Goal: Information Seeking & Learning: Learn about a topic

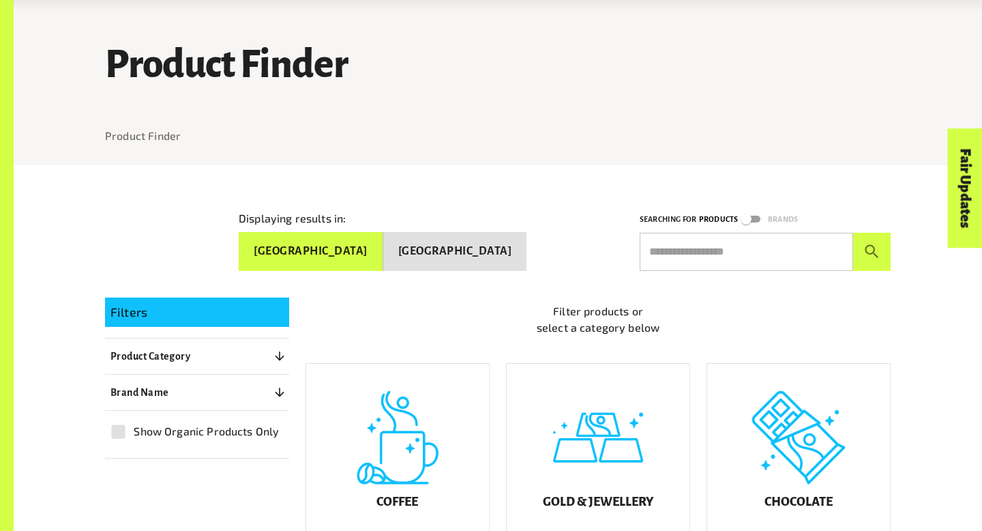
scroll to position [78, 0]
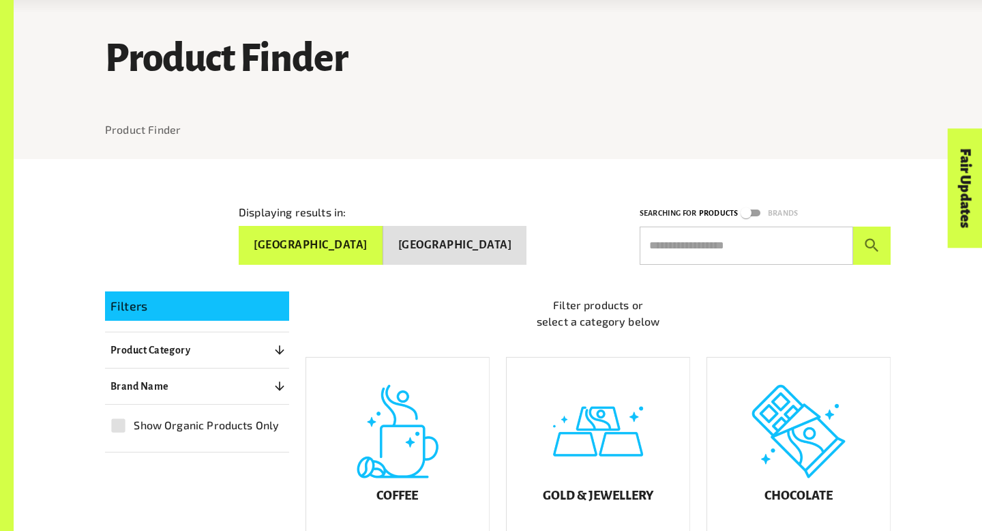
click at [383, 245] on button "[GEOGRAPHIC_DATA]" at bounding box center [311, 245] width 145 height 39
click at [462, 228] on button "[GEOGRAPHIC_DATA]" at bounding box center [455, 245] width 144 height 39
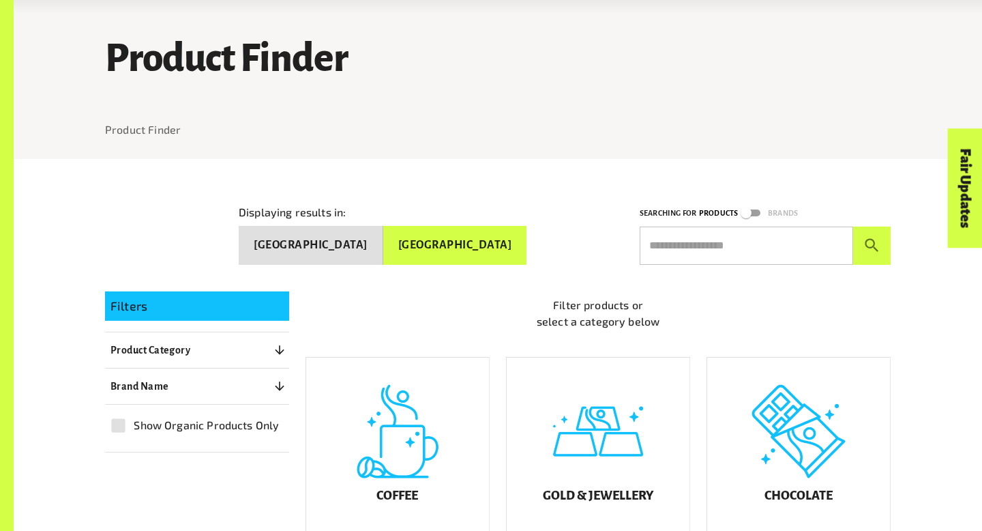
click at [383, 233] on button "[GEOGRAPHIC_DATA]" at bounding box center [311, 245] width 145 height 39
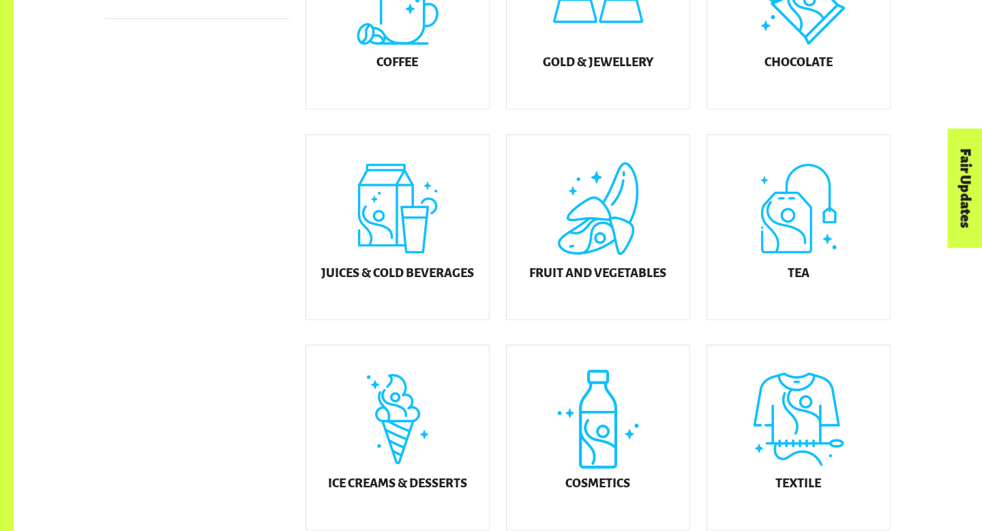
scroll to position [516, 0]
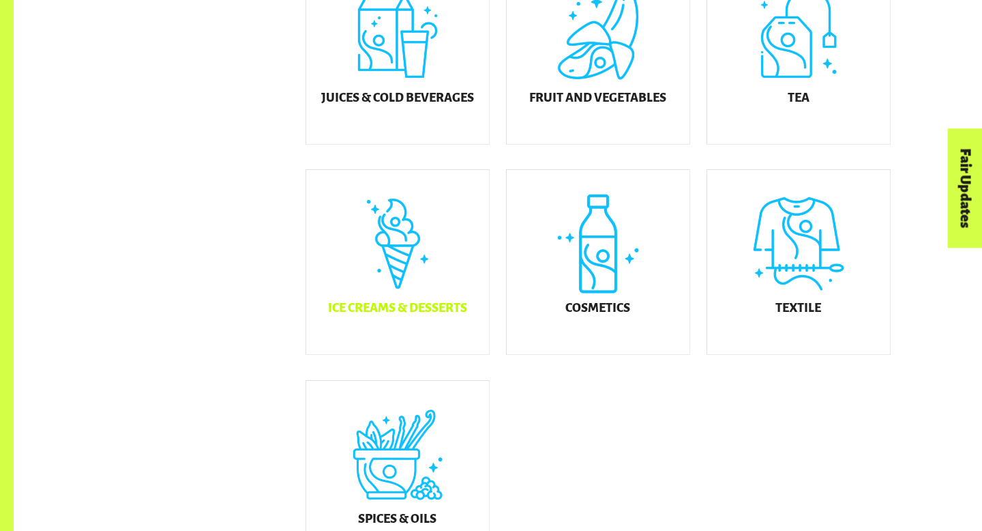
click at [405, 296] on div "Ice Creams & Desserts" at bounding box center [397, 262] width 183 height 184
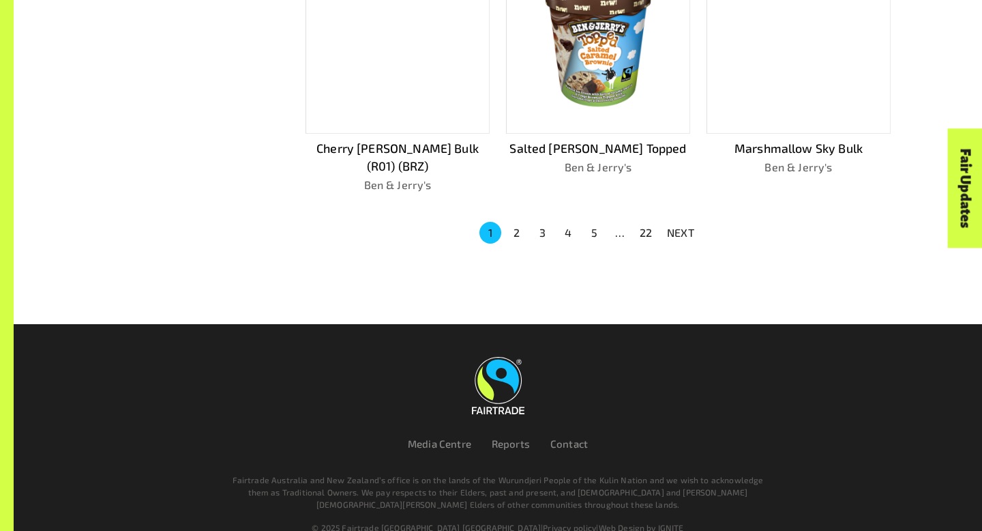
scroll to position [1004, 0]
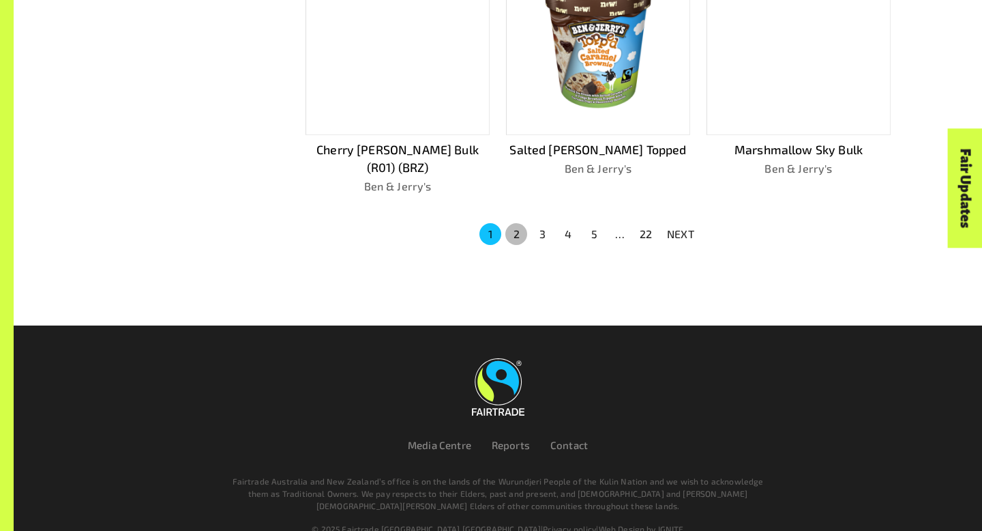
click at [511, 223] on button "2" at bounding box center [516, 234] width 22 height 22
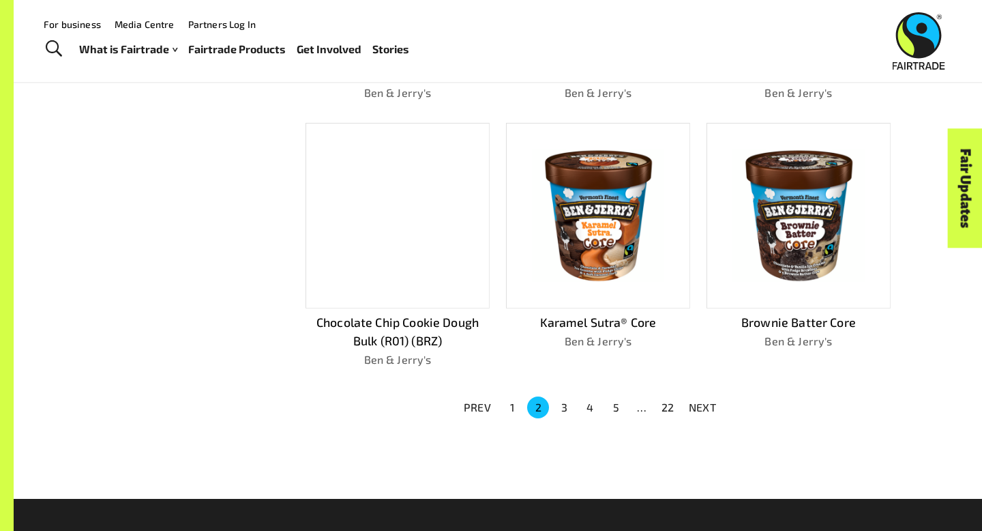
scroll to position [789, 0]
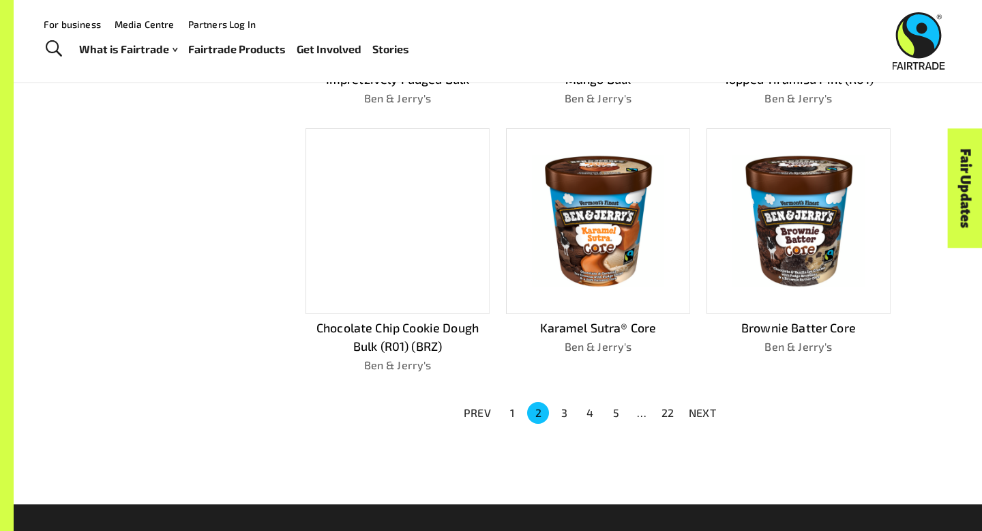
click at [565, 405] on button "3" at bounding box center [564, 413] width 22 height 22
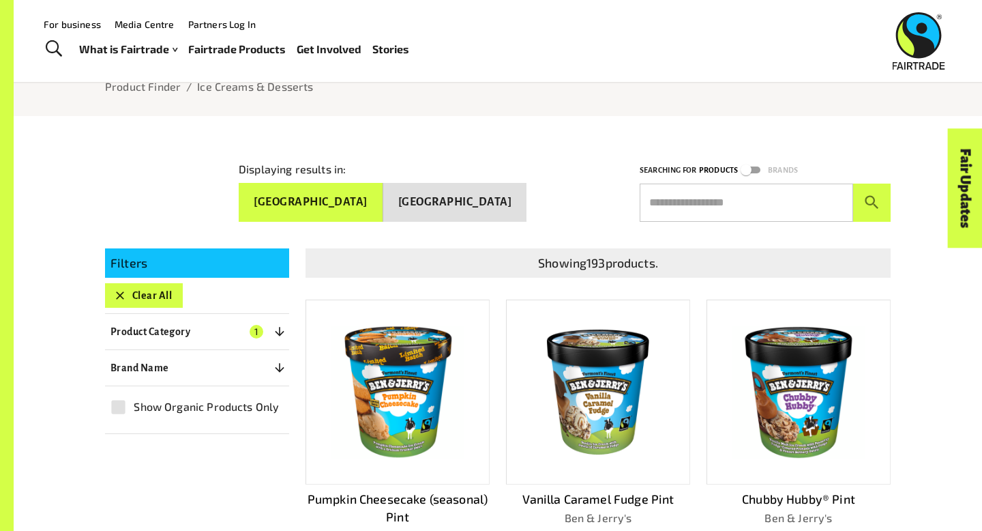
scroll to position [107, 0]
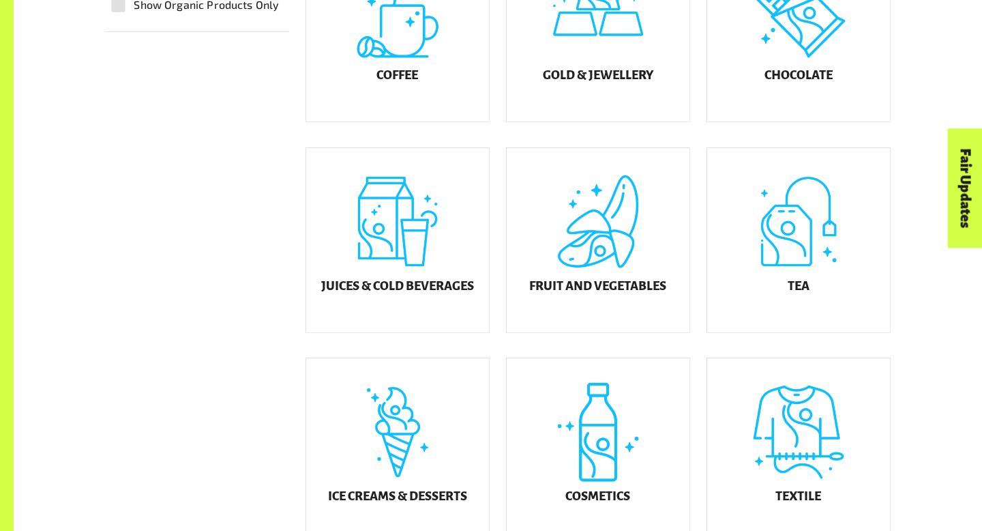
scroll to position [492, 0]
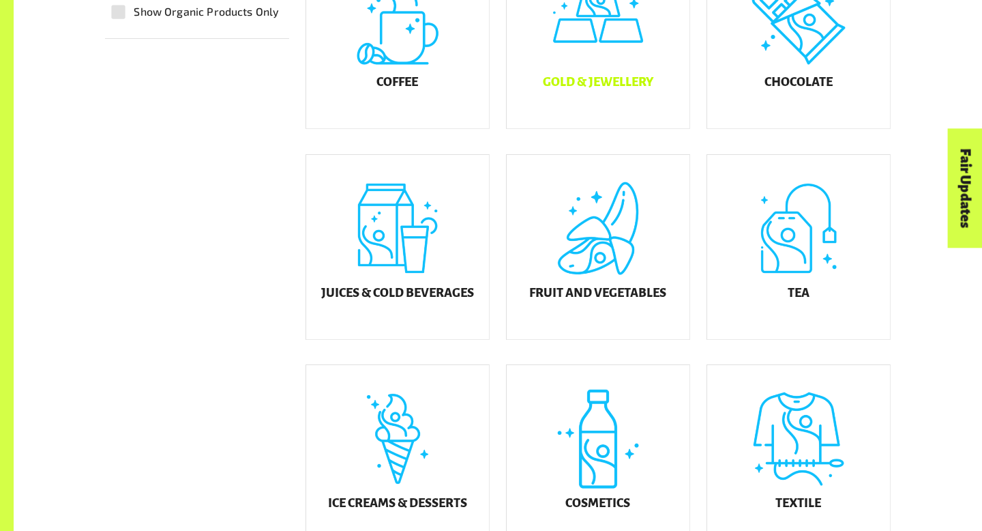
click at [595, 87] on h5 "Gold & Jewellery" at bounding box center [598, 83] width 110 height 14
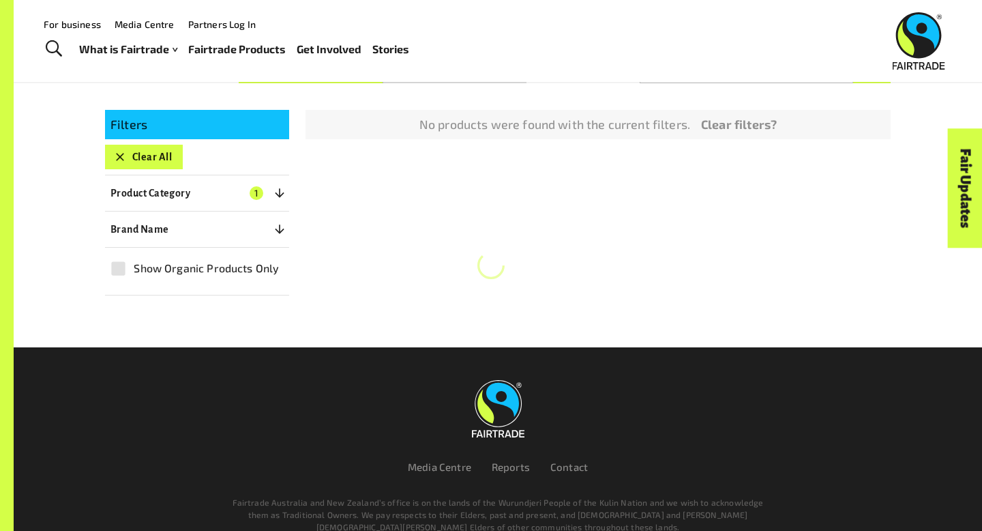
scroll to position [237, 0]
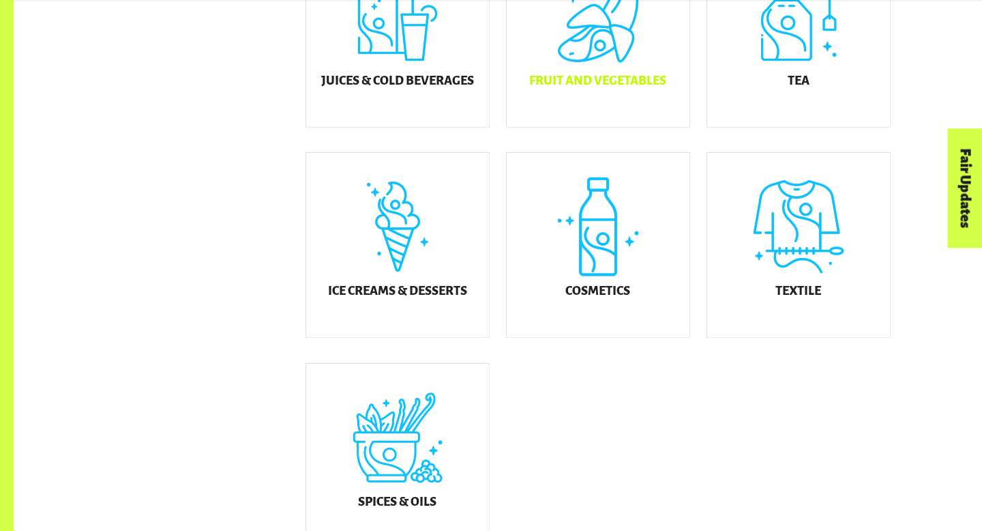
scroll to position [771, 0]
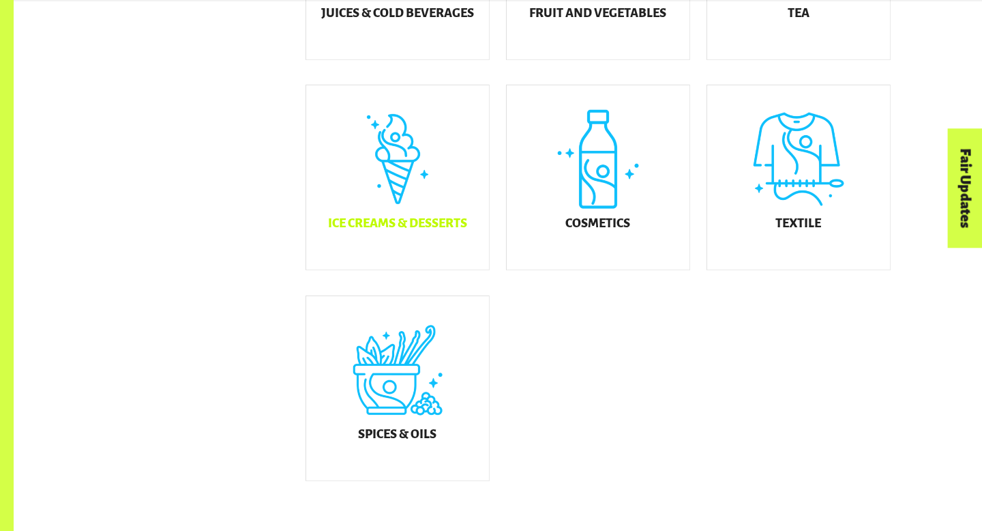
click at [400, 230] on h5 "Ice Creams & Desserts" at bounding box center [397, 224] width 139 height 14
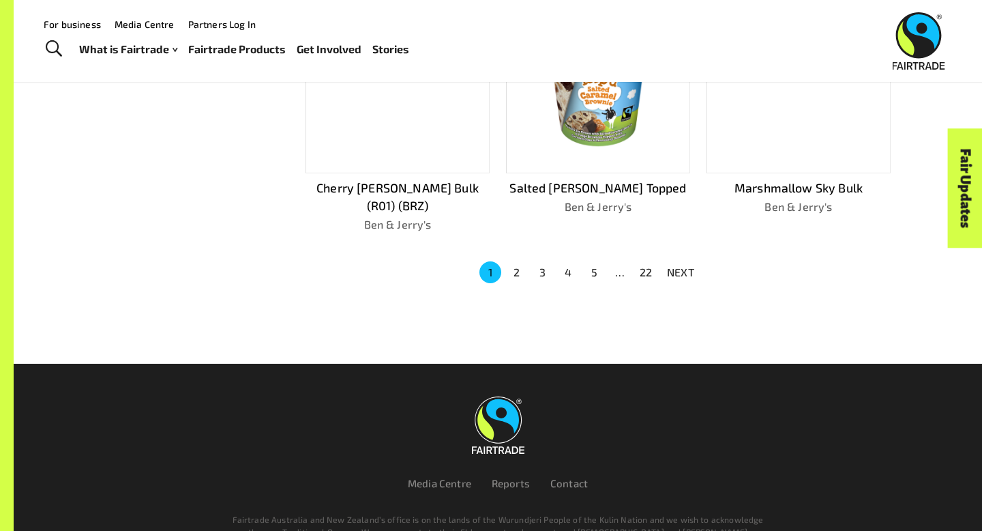
scroll to position [904, 0]
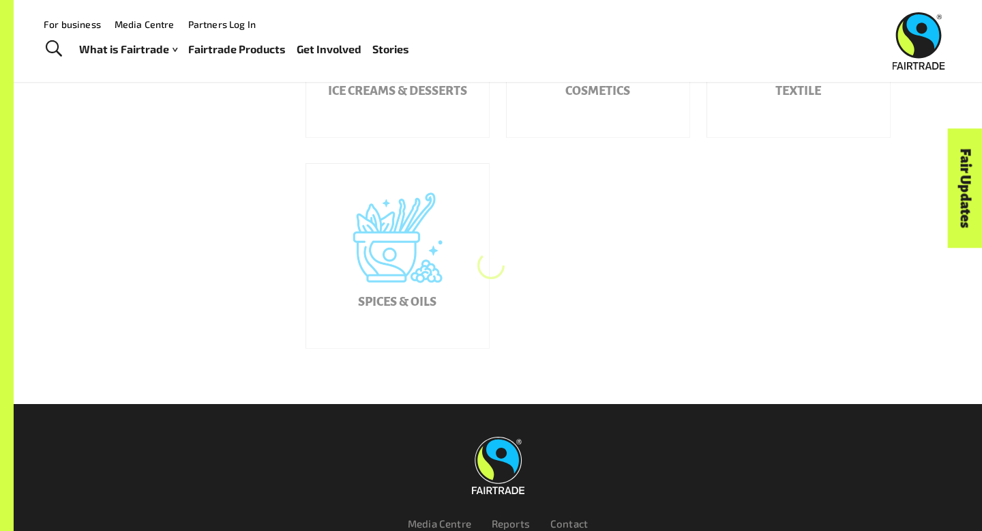
scroll to position [771, 0]
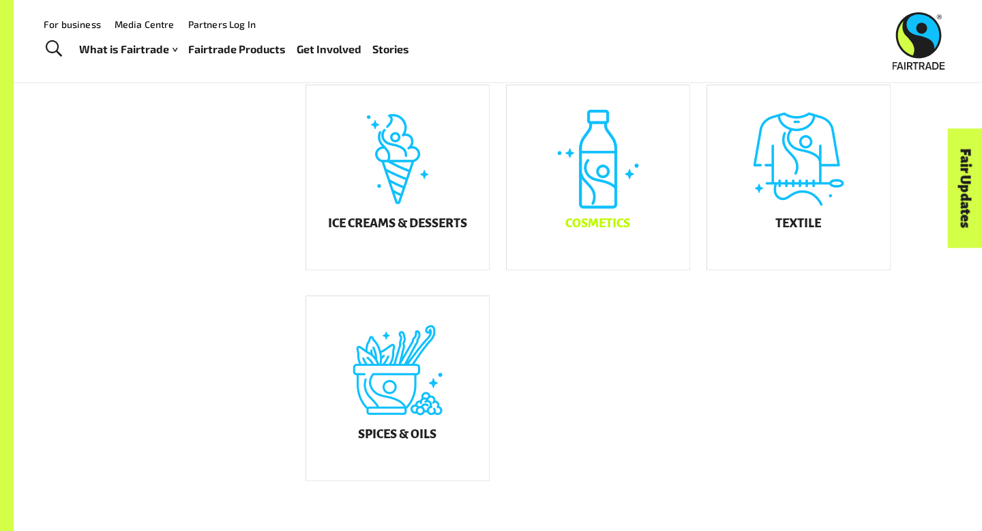
click at [598, 199] on div "Cosmetics" at bounding box center [598, 177] width 183 height 184
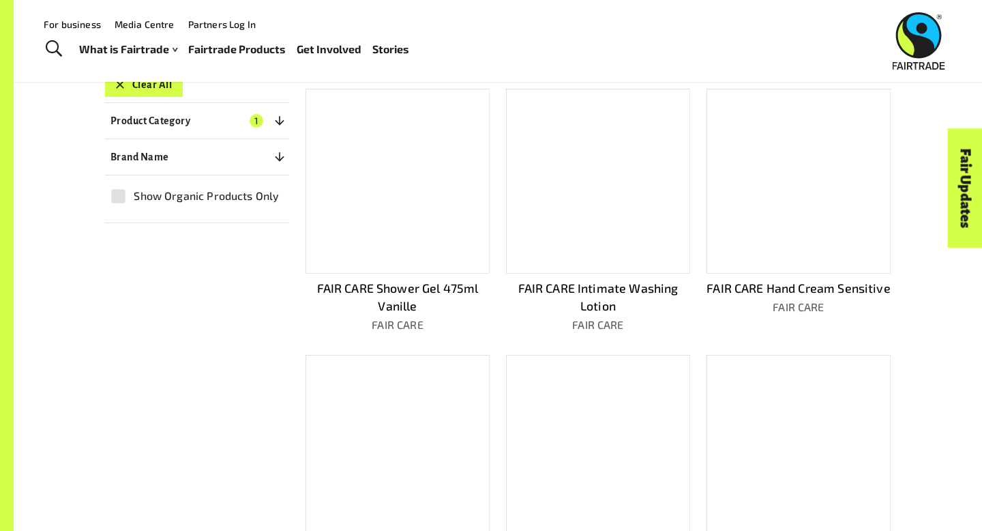
scroll to position [237, 0]
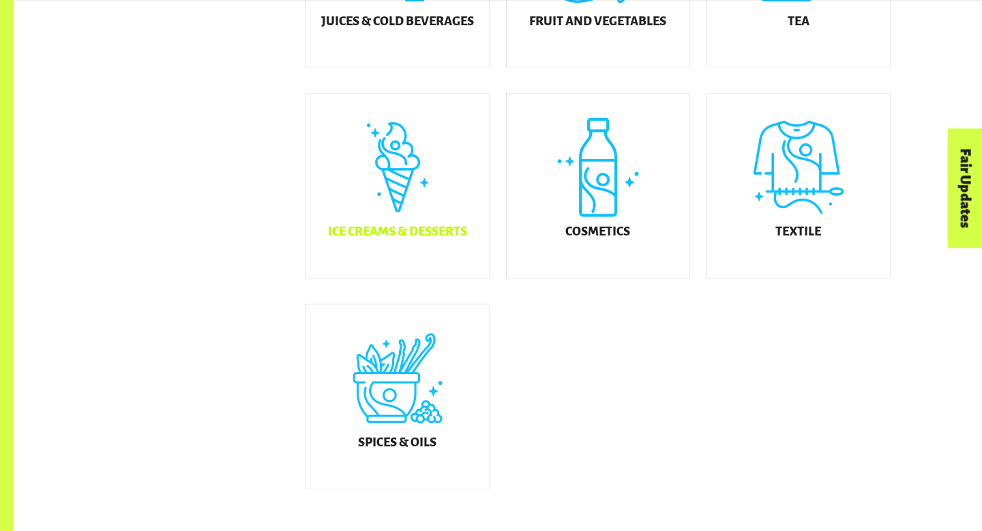
scroll to position [771, 0]
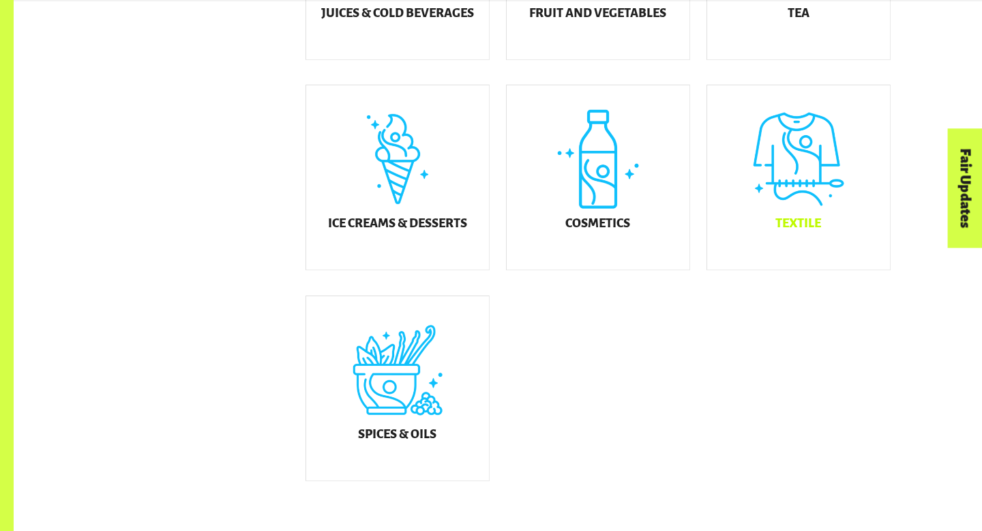
click at [775, 230] on h5 "Textile" at bounding box center [798, 224] width 46 height 14
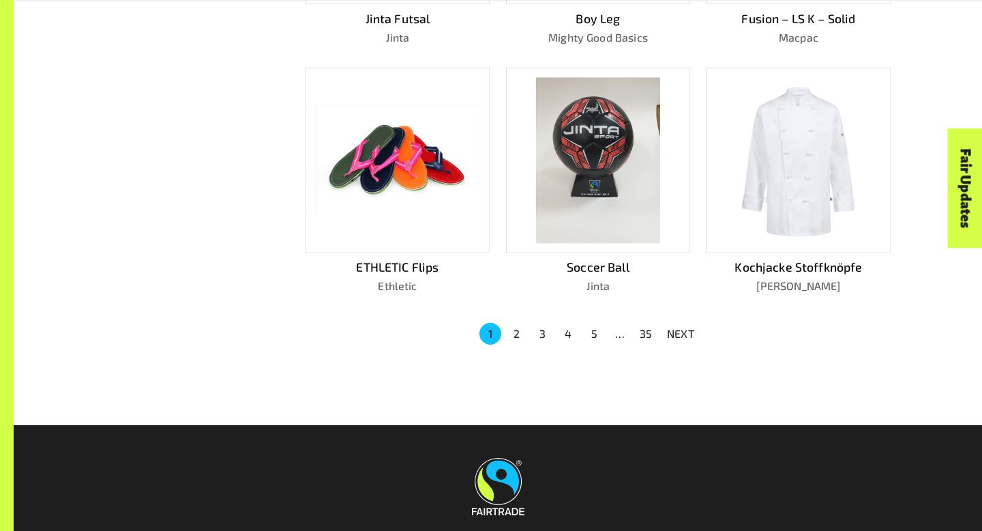
scroll to position [870, 0]
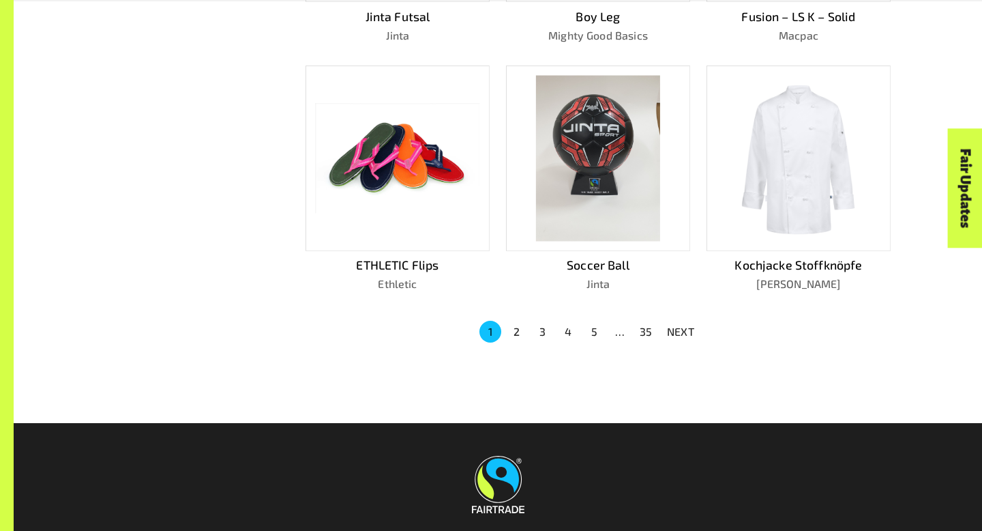
click at [823, 185] on img at bounding box center [798, 158] width 114 height 166
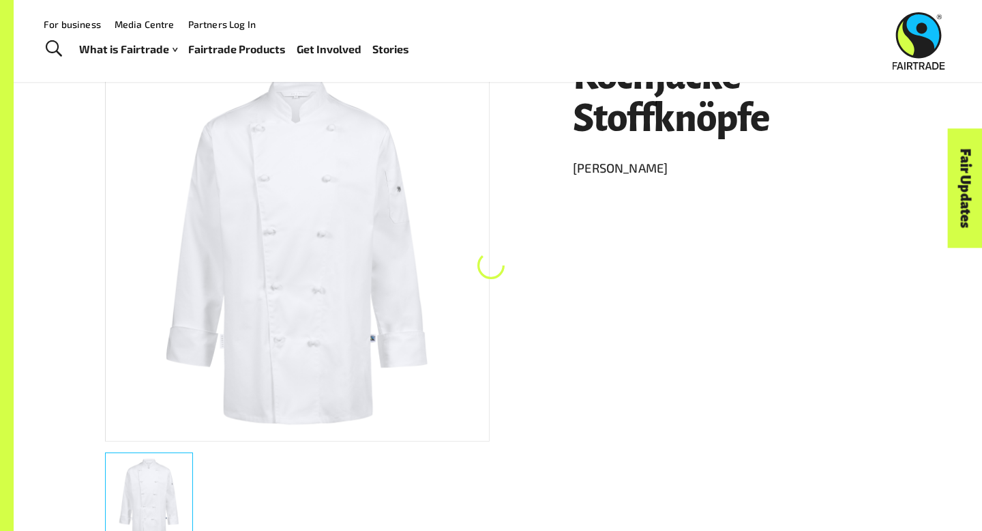
scroll to position [237, 0]
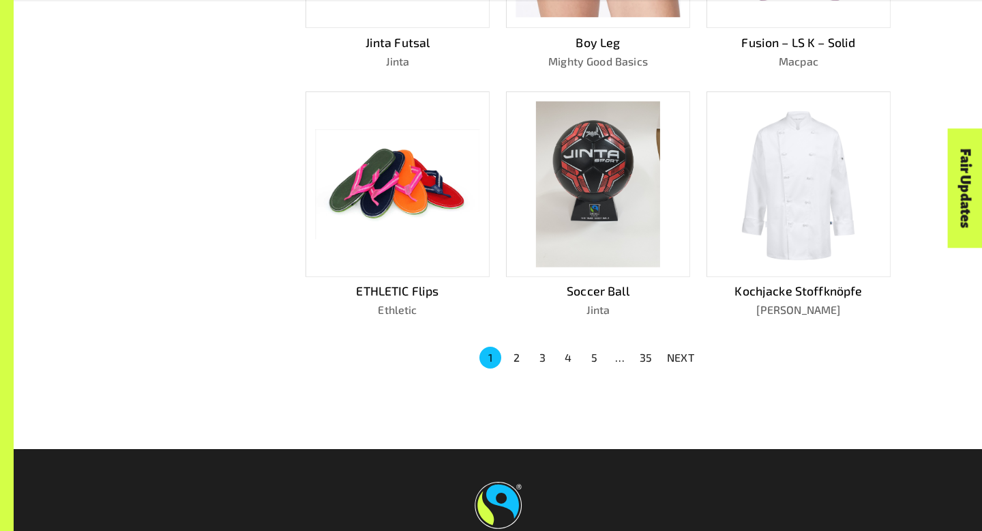
scroll to position [870, 0]
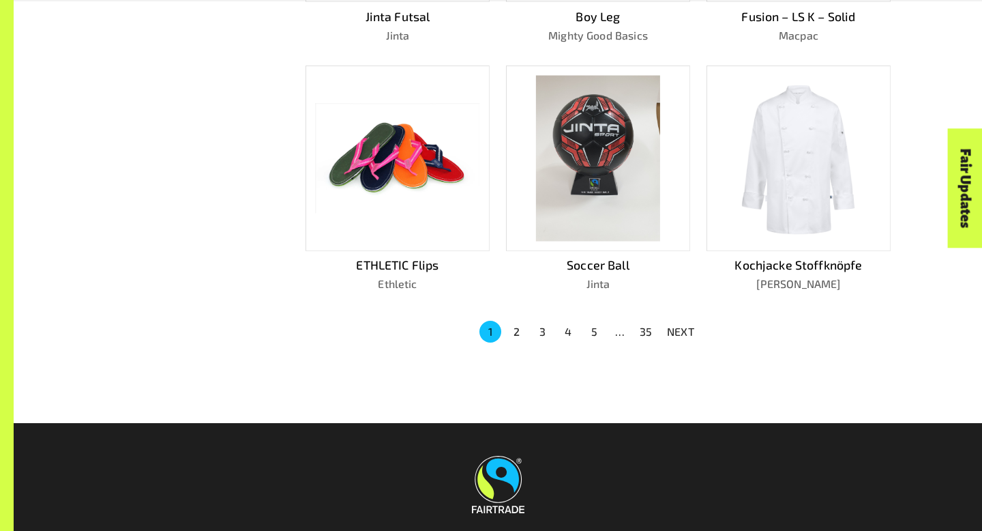
click at [520, 327] on button "2" at bounding box center [516, 331] width 22 height 22
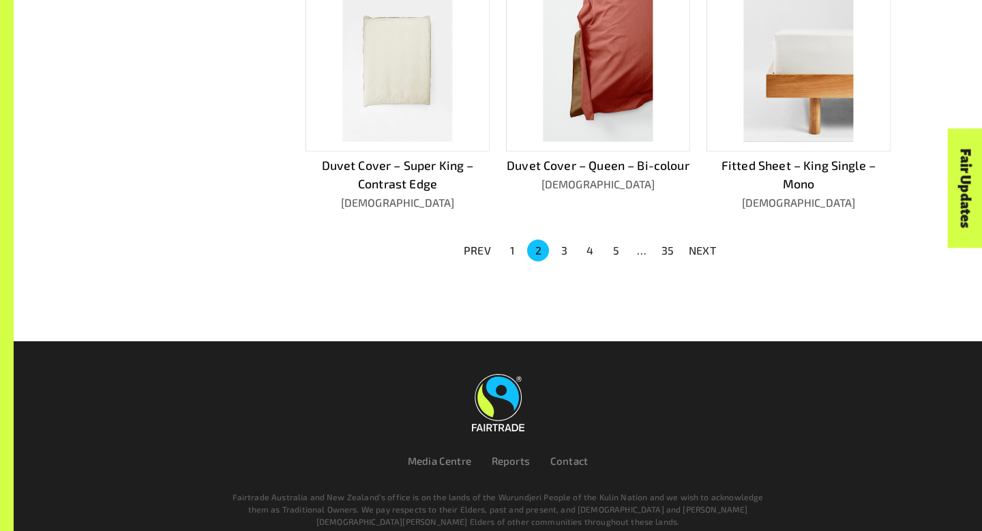
scroll to position [1005, 0]
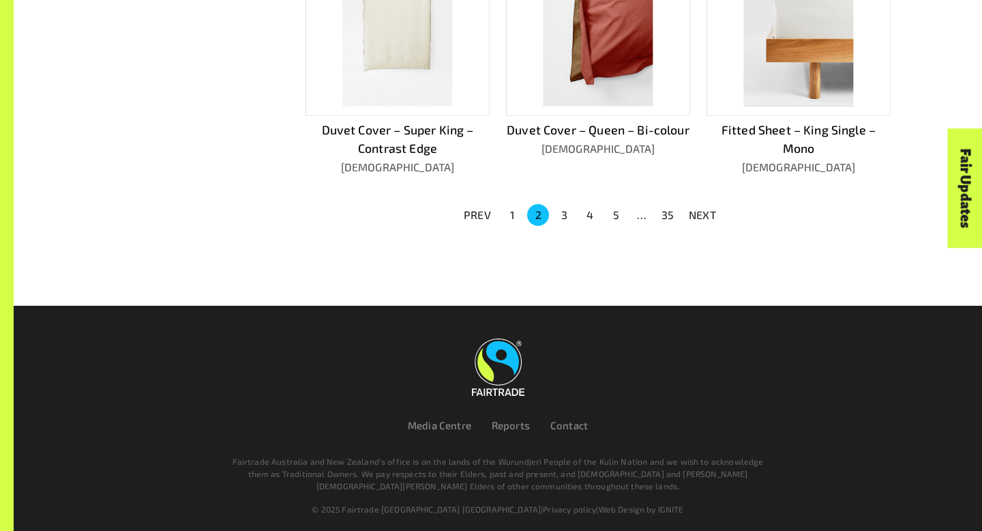
click at [505, 211] on button "1" at bounding box center [512, 215] width 22 height 22
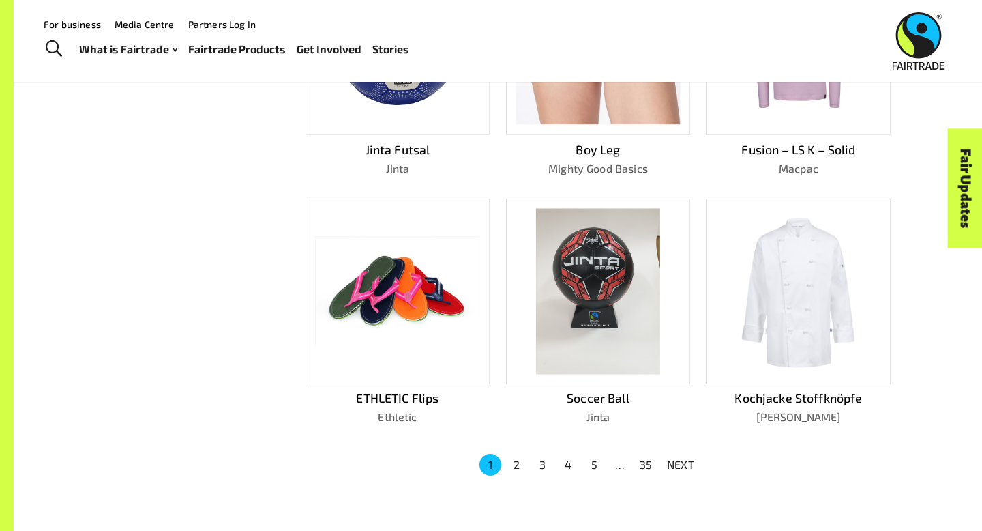
scroll to position [720, 0]
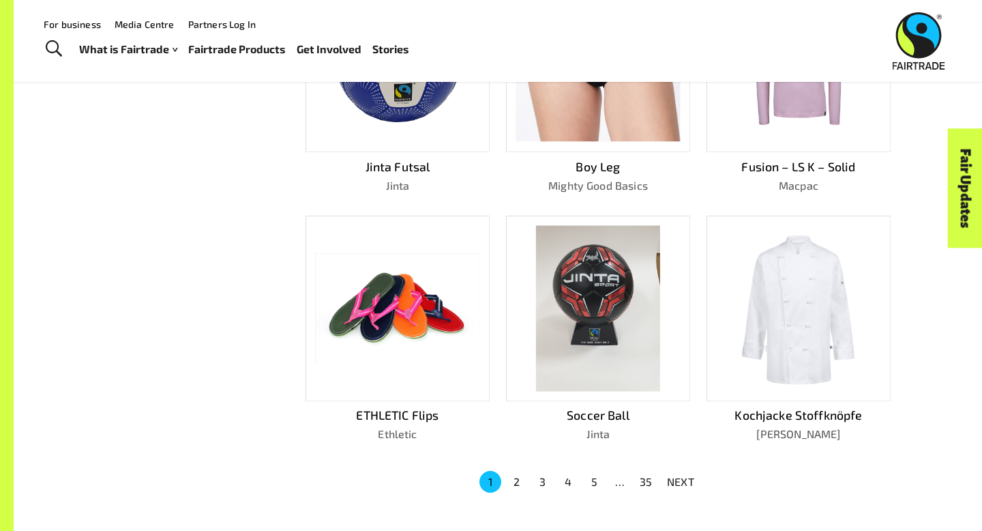
click at [835, 317] on img at bounding box center [798, 308] width 114 height 166
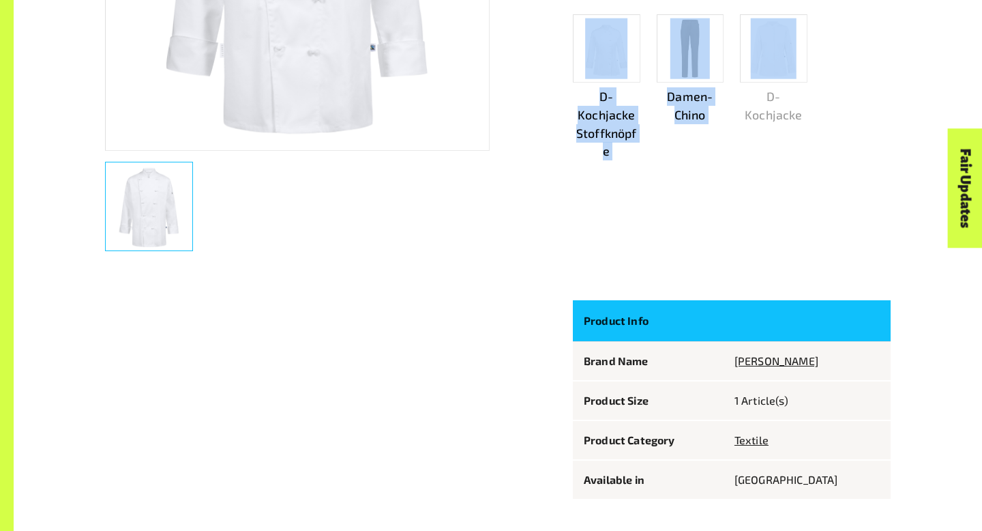
scroll to position [168, 0]
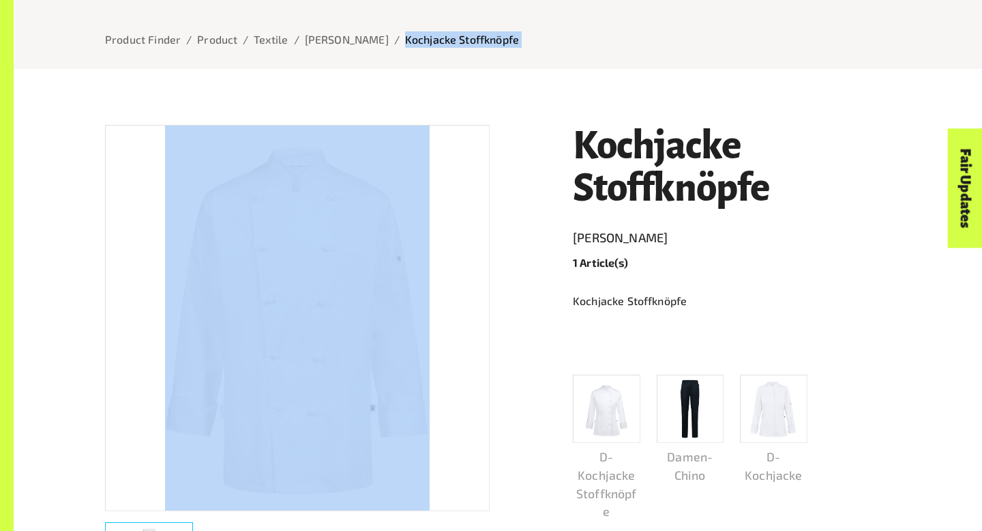
drag, startPoint x: 540, startPoint y: 149, endPoint x: 723, endPoint y: -83, distance: 295.2
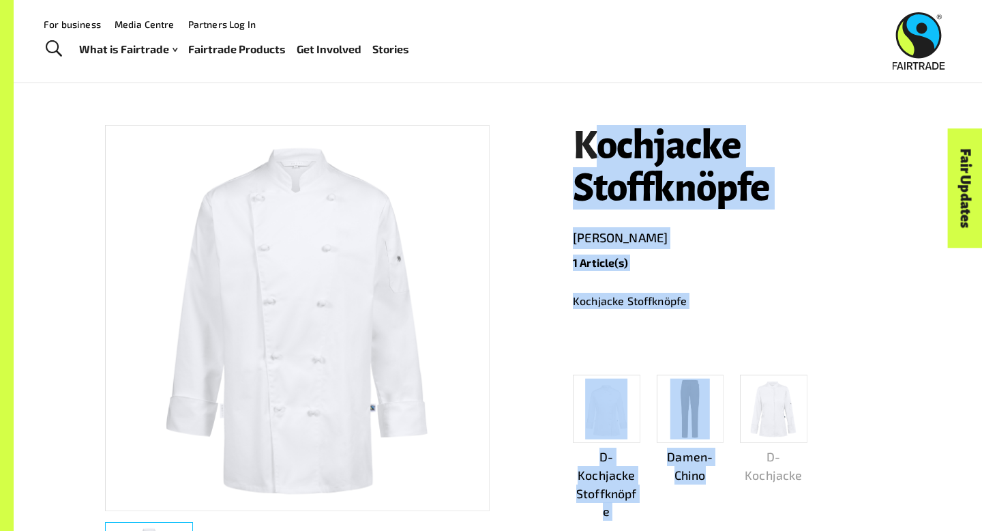
drag, startPoint x: 588, startPoint y: 138, endPoint x: 649, endPoint y: 99, distance: 72.1
click at [649, 506] on div "Kochjacke Stoffknöpfe [PERSON_NAME] 1 Article(s) Kochjacke Stoffknöpfe D-Kochja…" at bounding box center [723, 364] width 334 height 513
click at [526, 269] on div "Kochjacke Stoffknöpfe [PERSON_NAME] 1 Article(s) Kochjacke Stoffknöpfe D-Kochja…" at bounding box center [490, 484] width 802 height 784
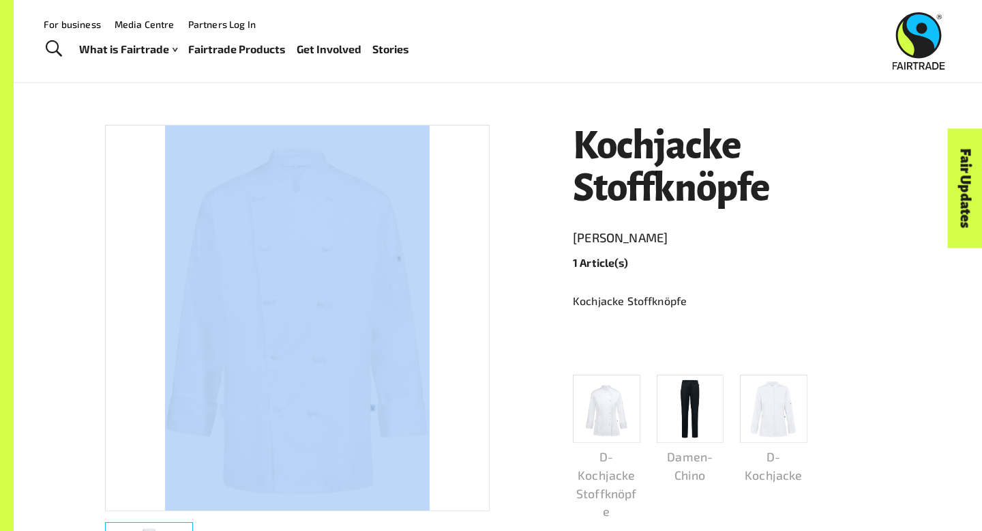
drag, startPoint x: 569, startPoint y: 146, endPoint x: 94, endPoint y: 267, distance: 490.5
click at [91, 266] on div "Kochjacke Stoffknöpfe [PERSON_NAME] 1 Article(s) Kochjacke Stoffknöpfe D-Kochja…" at bounding box center [490, 484] width 802 height 784
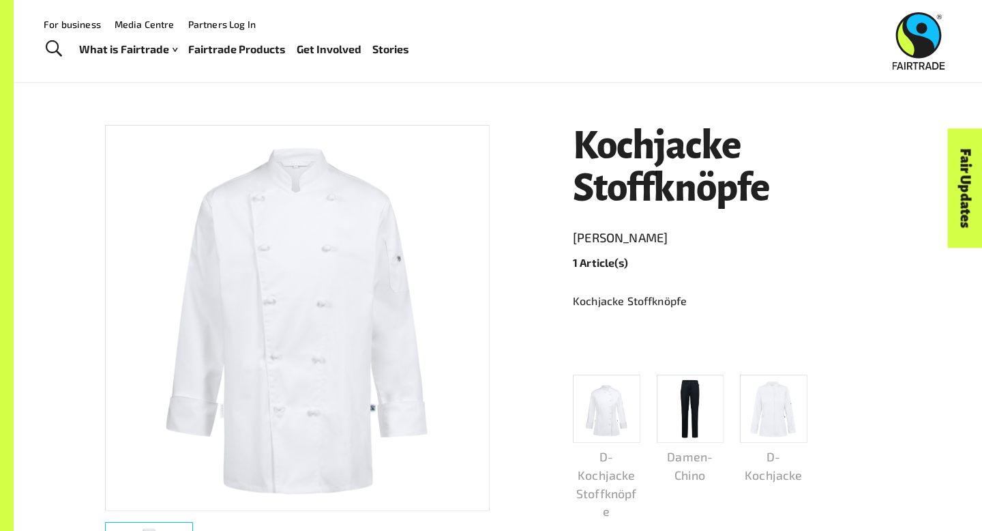
click at [550, 196] on div "Kochjacke Stoffknöpfe [PERSON_NAME] 1 Article(s) Kochjacke Stoffknöpfe D-Kochja…" at bounding box center [490, 484] width 802 height 784
click at [573, 209] on h1 "Kochjacke Stoffknöpfe" at bounding box center [732, 167] width 318 height 84
click at [556, 226] on div "Kochjacke Stoffknöpfe [PERSON_NAME] 1 Article(s) Kochjacke Stoffknöpfe D-Kochja…" at bounding box center [490, 484] width 802 height 784
drag, startPoint x: 564, startPoint y: 228, endPoint x: 613, endPoint y: 234, distance: 49.5
click at [613, 234] on div "Kochjacke Stoffknöpfe [PERSON_NAME] 1 Article(s) Kochjacke Stoffknöpfe D-Kochja…" at bounding box center [723, 364] width 334 height 513
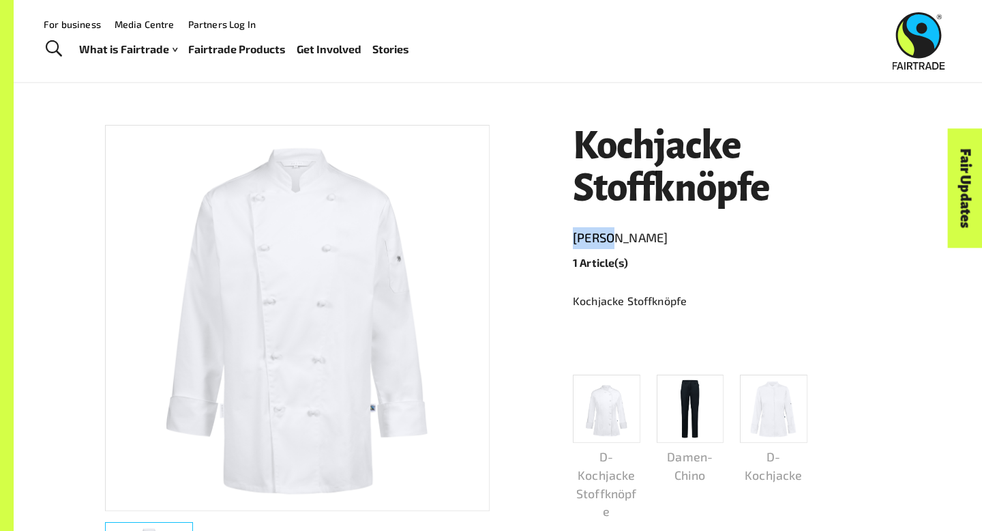
copy link "[PERSON_NAME]"
click at [741, 295] on p "Kochjacke Stoffknöpfe" at bounding box center [732, 301] width 318 height 16
drag, startPoint x: 741, startPoint y: 295, endPoint x: 652, endPoint y: 241, distance: 104.1
click at [652, 241] on div "Kochjacke Stoffknöpfe [PERSON_NAME] 1 Article(s) Kochjacke Stoffknöpfe D-Kochja…" at bounding box center [490, 484] width 802 height 784
drag, startPoint x: 652, startPoint y: 241, endPoint x: 593, endPoint y: 285, distance: 74.1
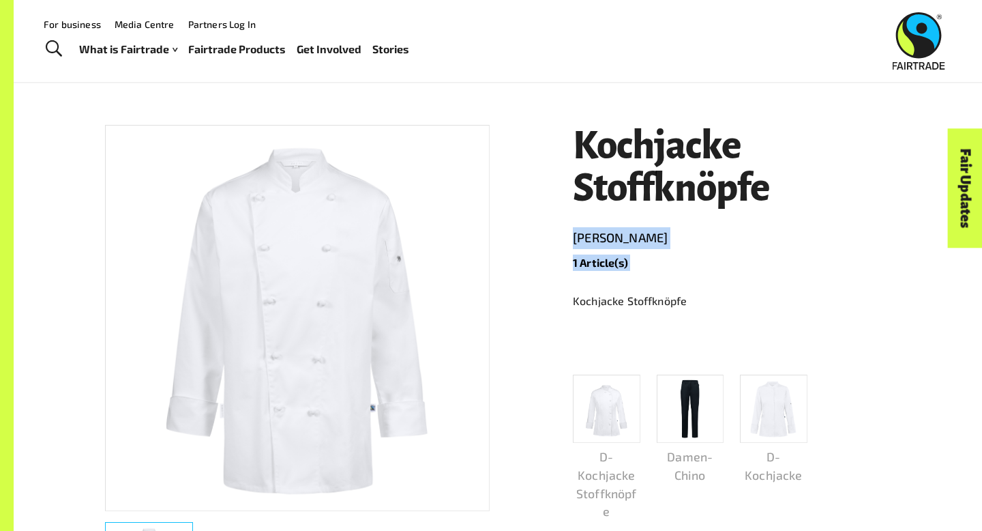
click at [593, 285] on div "Kochjacke Stoffknöpfe [PERSON_NAME] 1 Article(s) Kochjacke Stoffknöpfe D-Kochja…" at bounding box center [723, 364] width 334 height 513
click at [565, 279] on div "Kochjacke Stoffknöpfe [PERSON_NAME] 1 Article(s) Kochjacke Stoffknöpfe D-Kochja…" at bounding box center [723, 364] width 334 height 513
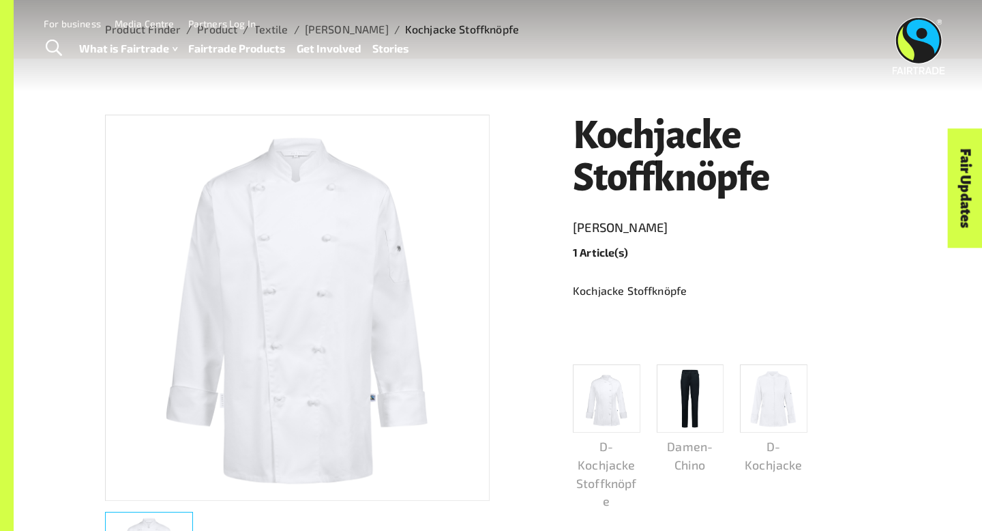
scroll to position [0, 0]
